Goal: Information Seeking & Learning: Learn about a topic

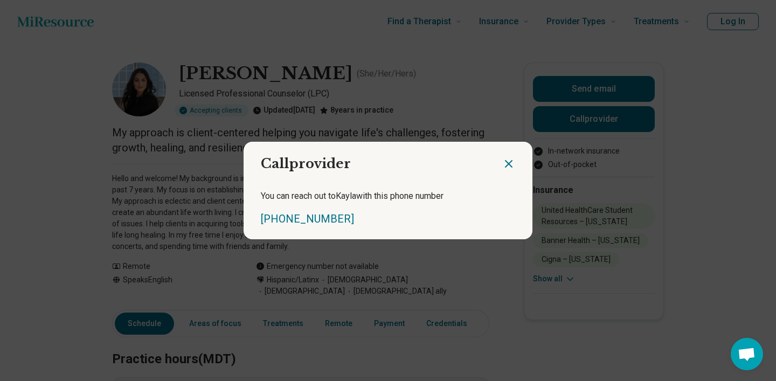
click at [505, 162] on icon "Close dialog" at bounding box center [508, 163] width 13 height 13
